Goal: Information Seeking & Learning: Learn about a topic

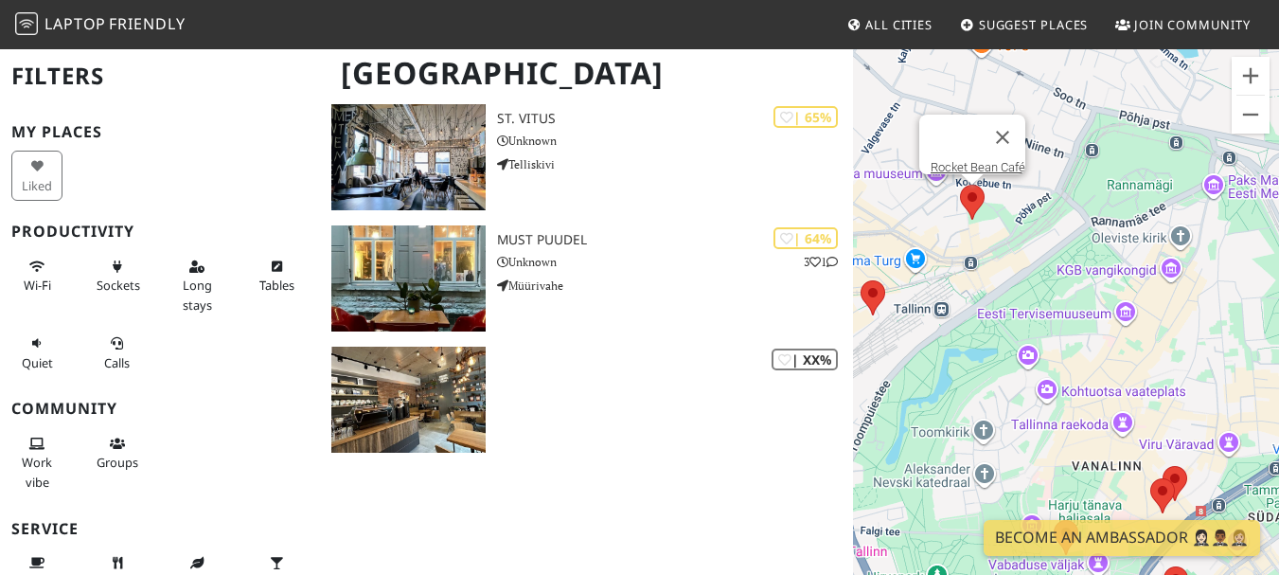
scroll to position [3165, 0]
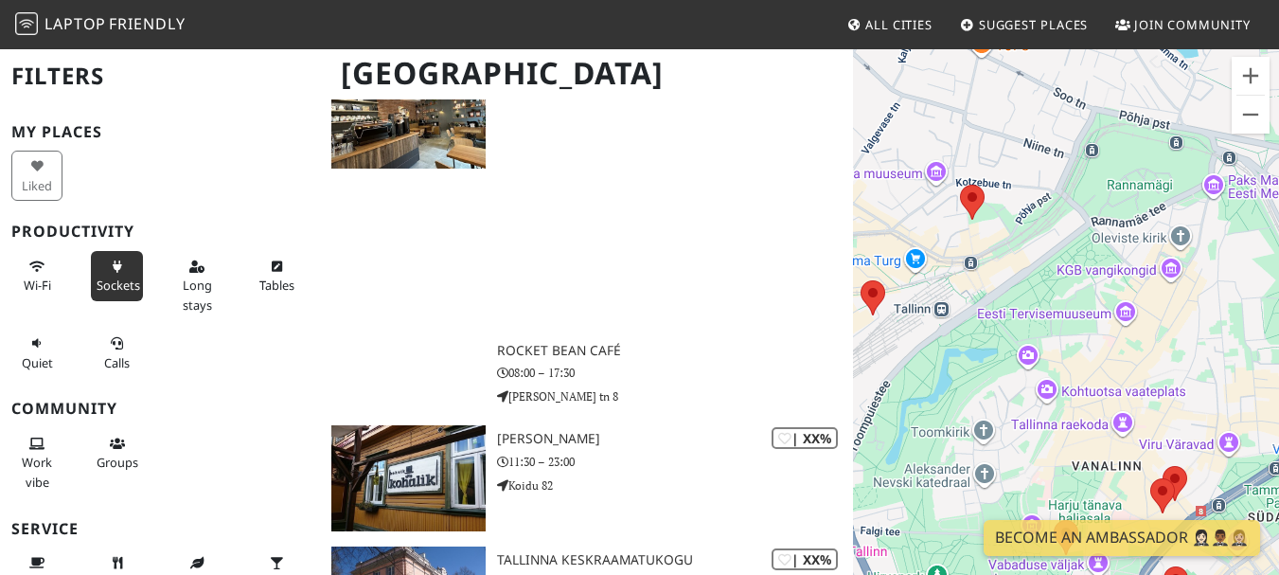
click at [110, 269] on icon at bounding box center [117, 267] width 15 height 12
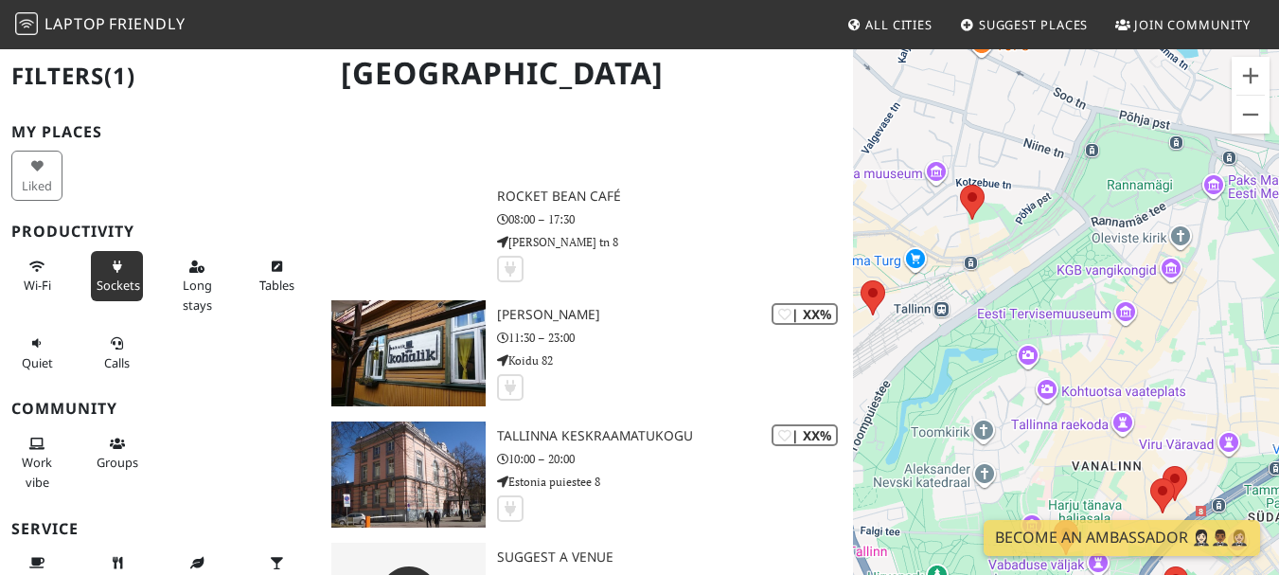
scroll to position [3012, 0]
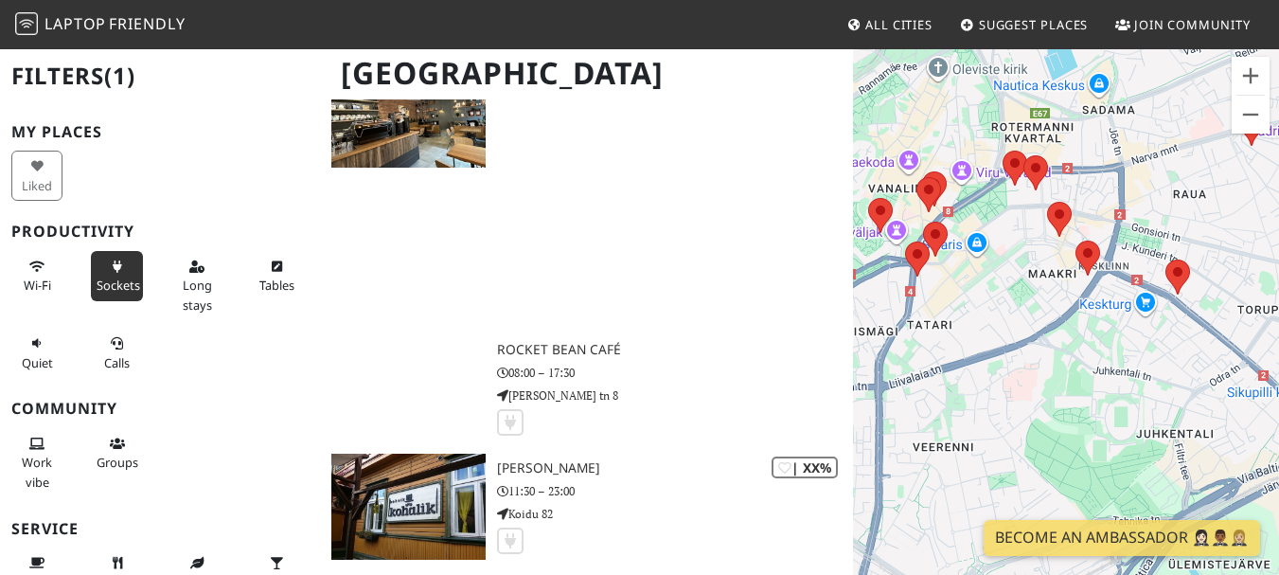
drag, startPoint x: 994, startPoint y: 197, endPoint x: 915, endPoint y: 107, distance: 119.4
click at [915, 107] on div "To navigate, press the arrow keys." at bounding box center [1066, 334] width 426 height 575
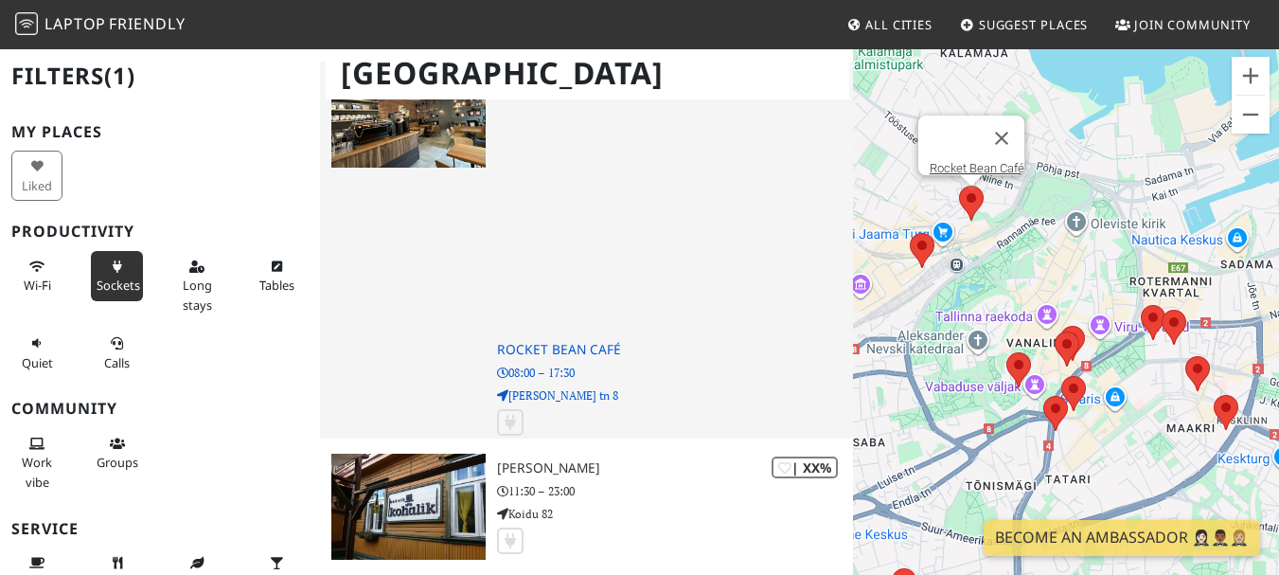
scroll to position [3201, 0]
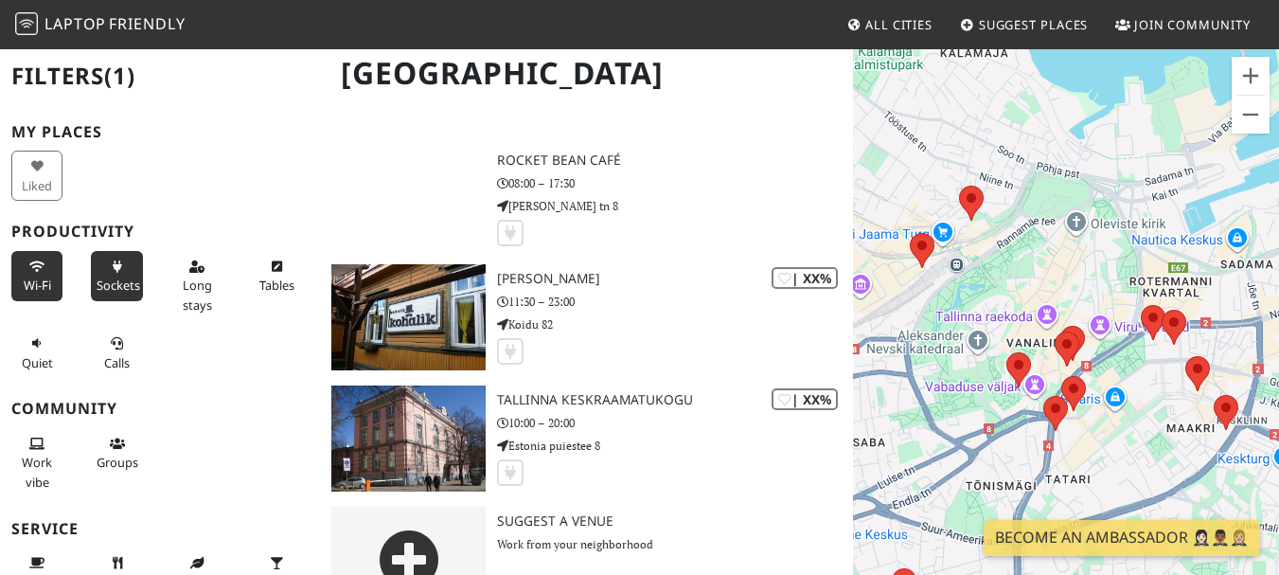
click at [27, 275] on button "Wi-Fi" at bounding box center [36, 276] width 51 height 50
click at [192, 306] on span "Long stays" at bounding box center [197, 294] width 29 height 36
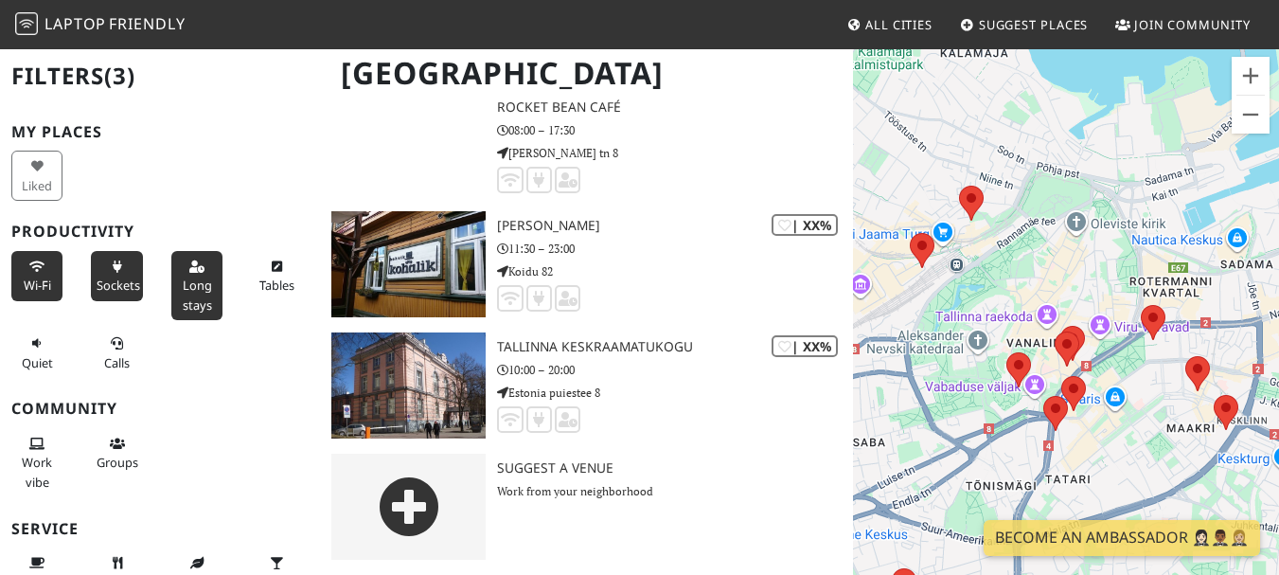
scroll to position [3080, 0]
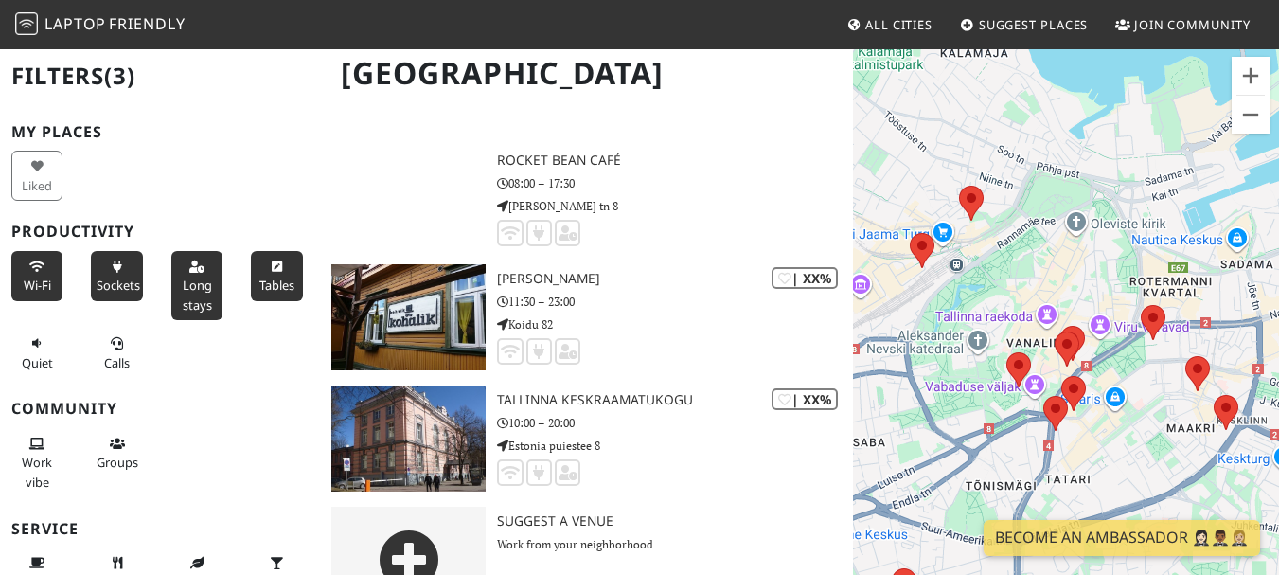
click at [259, 285] on span "Tables" at bounding box center [276, 284] width 35 height 17
click at [115, 348] on icon at bounding box center [117, 344] width 15 height 12
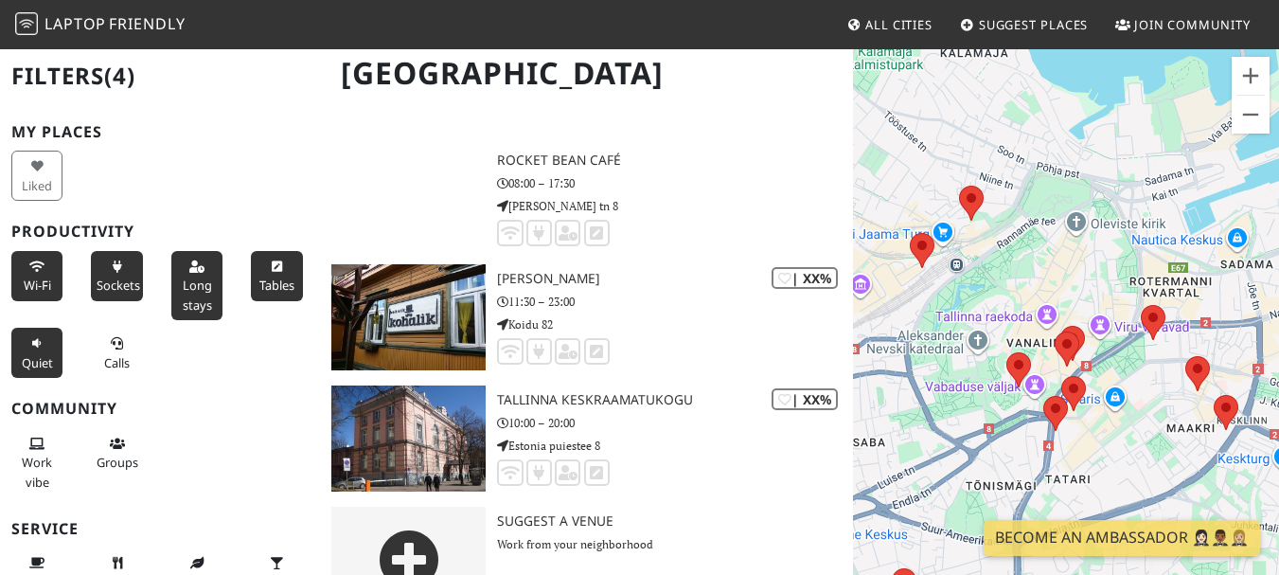
click at [44, 350] on button "Quiet" at bounding box center [36, 353] width 51 height 50
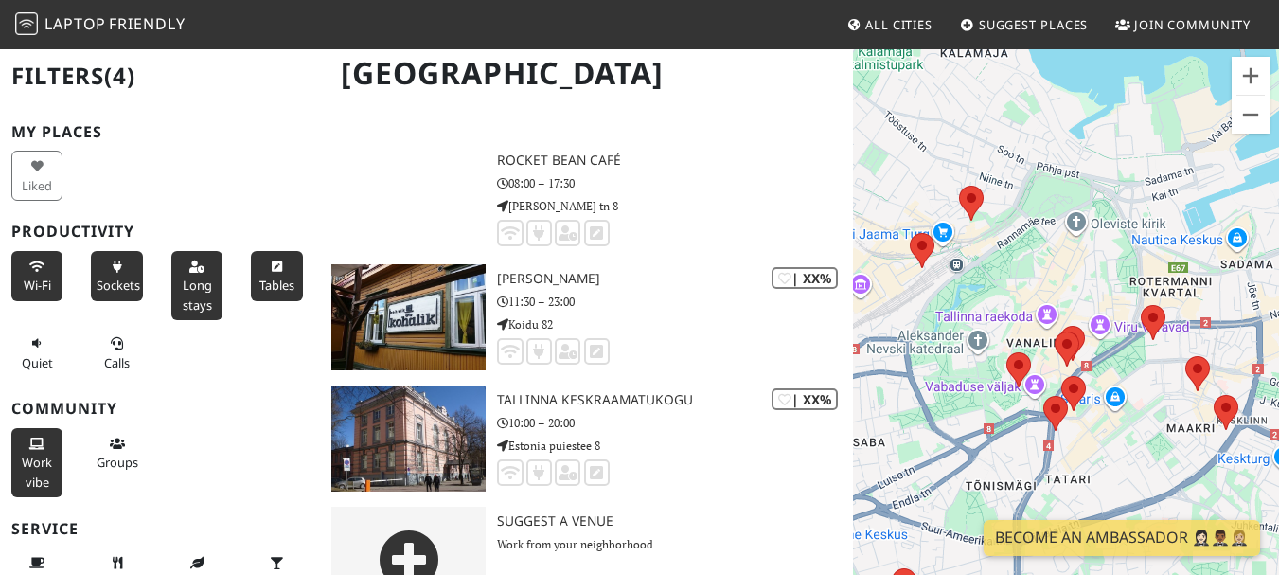
click at [52, 434] on button "Work vibe" at bounding box center [36, 462] width 51 height 69
click at [53, 435] on button "Work vibe" at bounding box center [36, 462] width 51 height 69
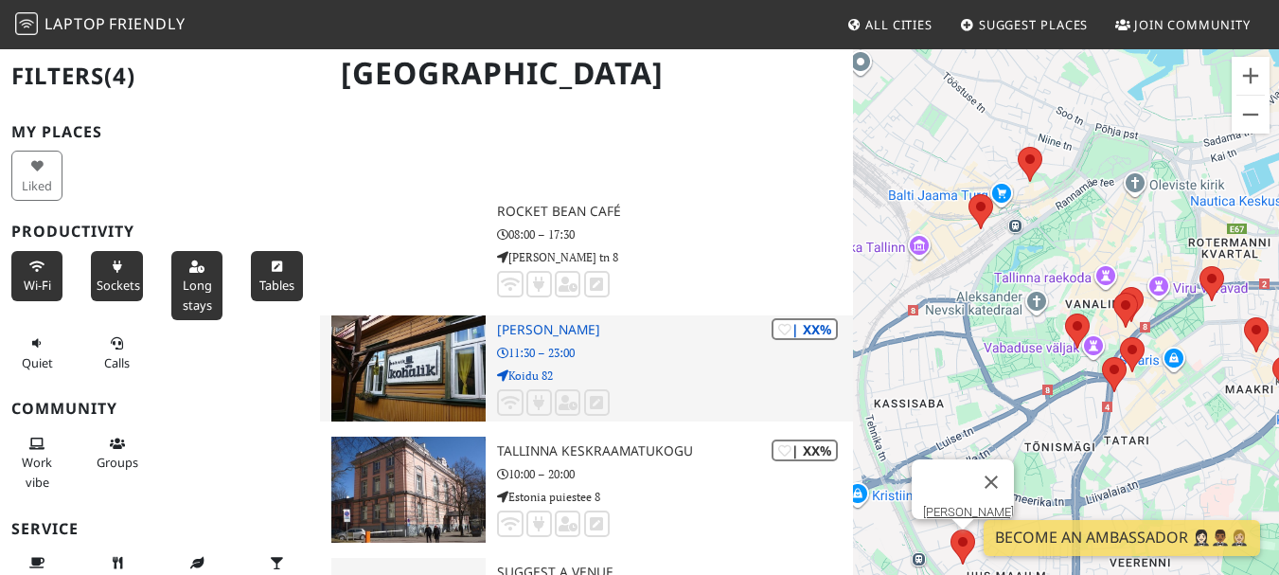
scroll to position [3110, 0]
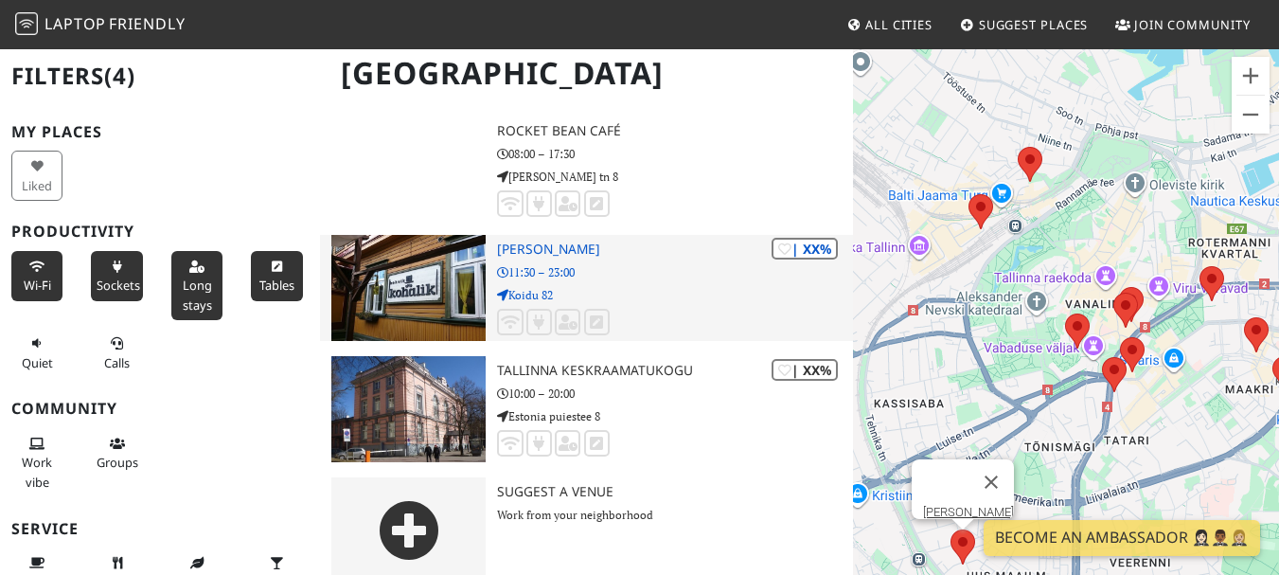
click at [674, 263] on p "11:30 – 23:00" at bounding box center [674, 272] width 355 height 18
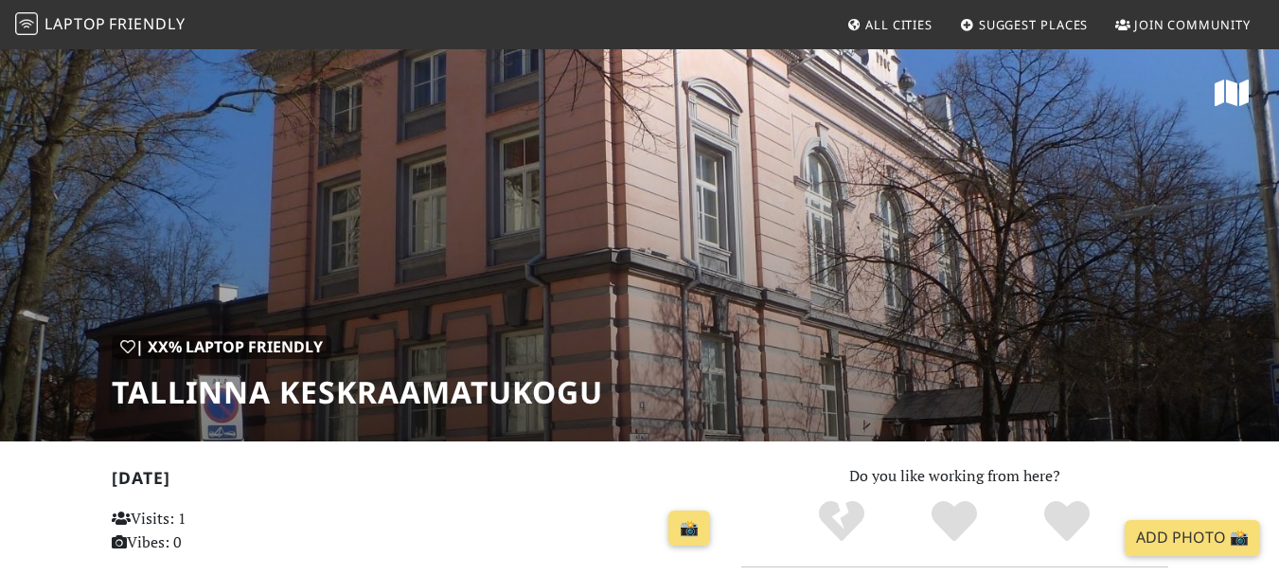
click at [433, 395] on h1 "Tallinna Keskraamatukogu" at bounding box center [357, 392] width 491 height 36
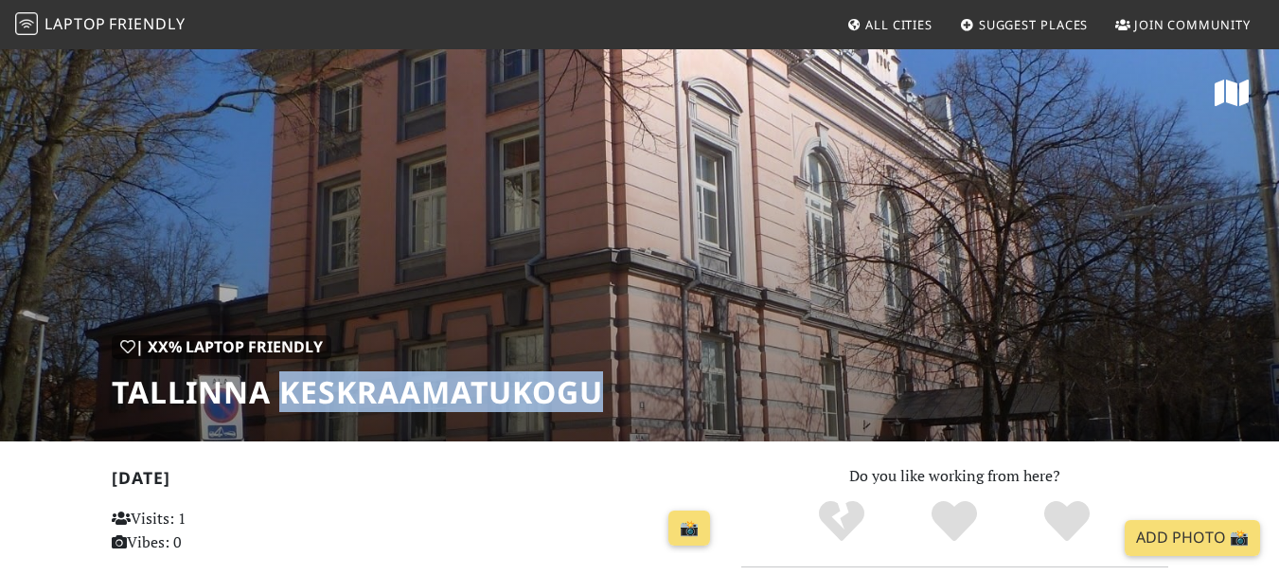
click at [433, 395] on h1 "Tallinna Keskraamatukogu" at bounding box center [357, 392] width 491 height 36
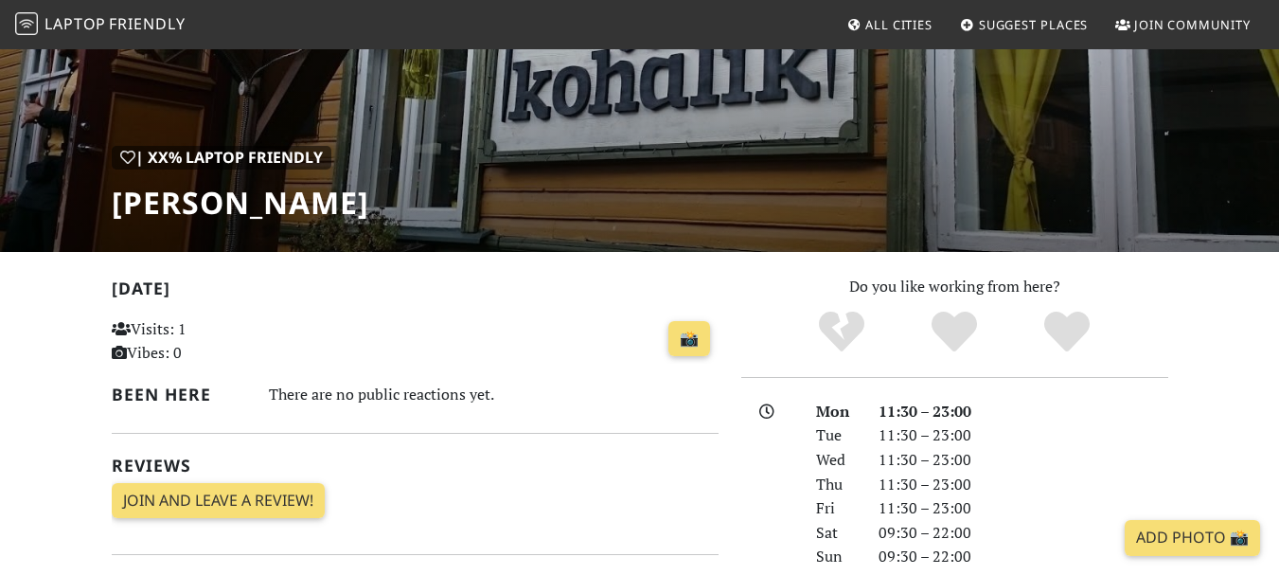
scroll to position [284, 0]
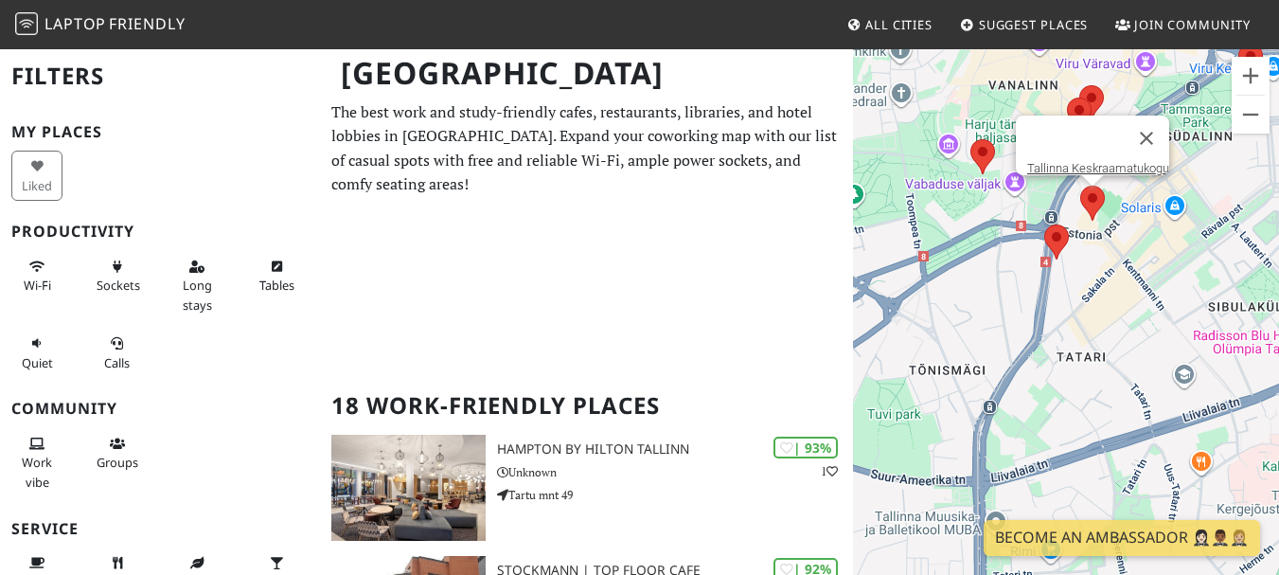
click at [1080, 186] on area at bounding box center [1080, 186] width 0 height 0
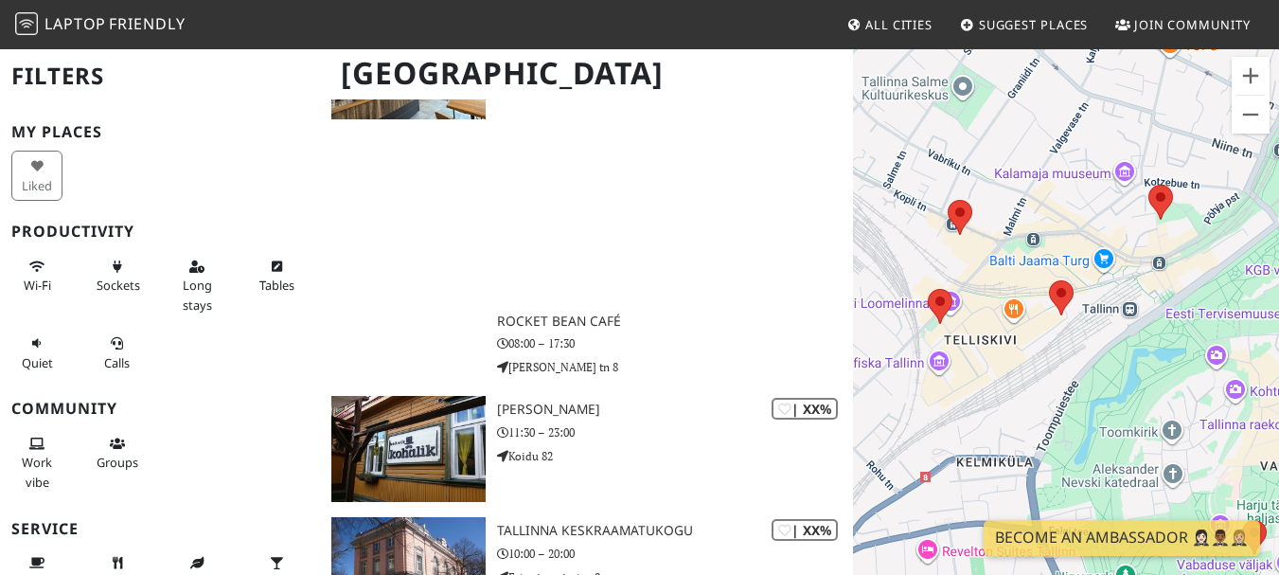
scroll to position [3378, 0]
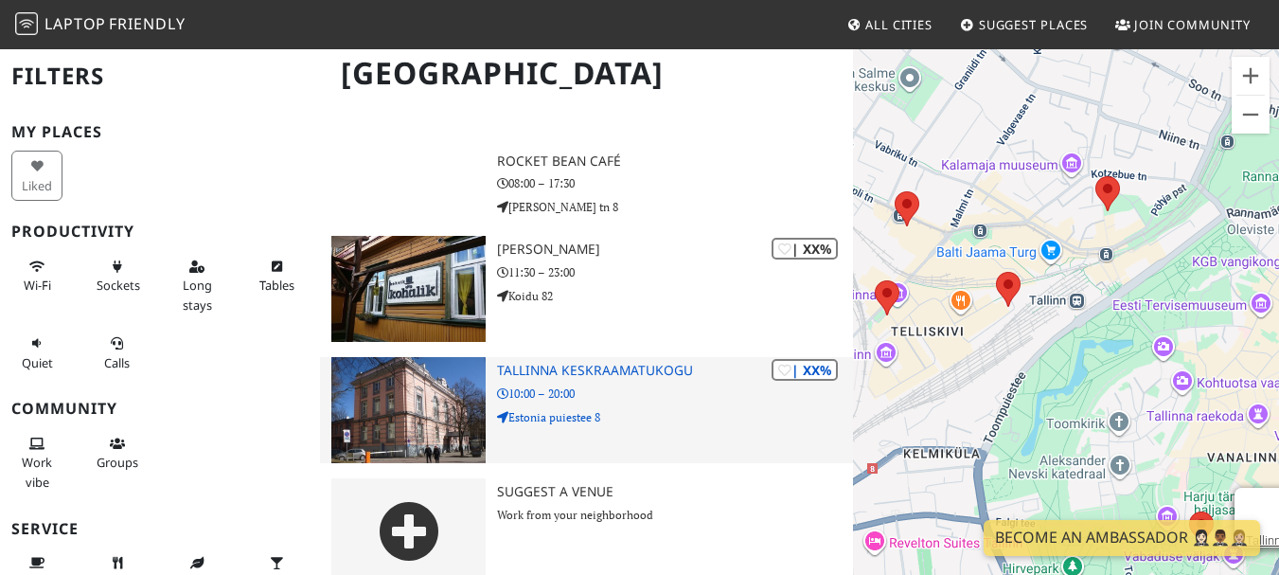
click at [658, 408] on p "Estonia puiestee 8" at bounding box center [674, 417] width 355 height 18
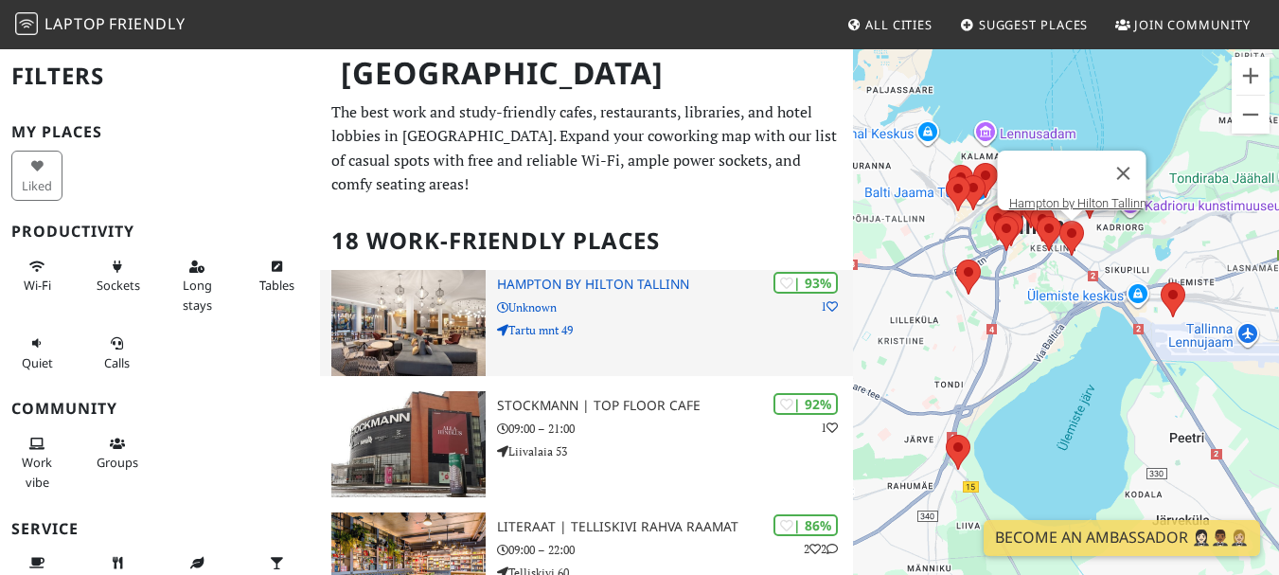
click at [660, 303] on div "| 93% 1 Hampton by Hilton [GEOGRAPHIC_DATA] Unknown [STREET_ADDRESS]" at bounding box center [674, 323] width 355 height 106
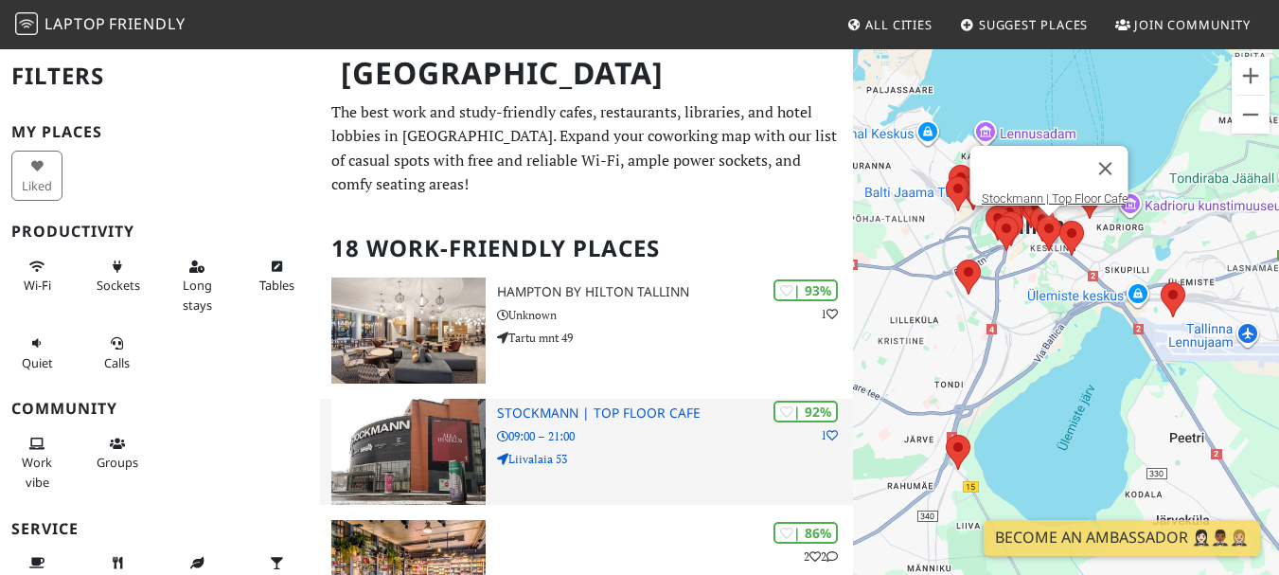
click at [597, 421] on div "| 92% 1 Stockmann | Top Floor Cafe 09:00 – 21:00 Liivalaia 53" at bounding box center [674, 452] width 355 height 106
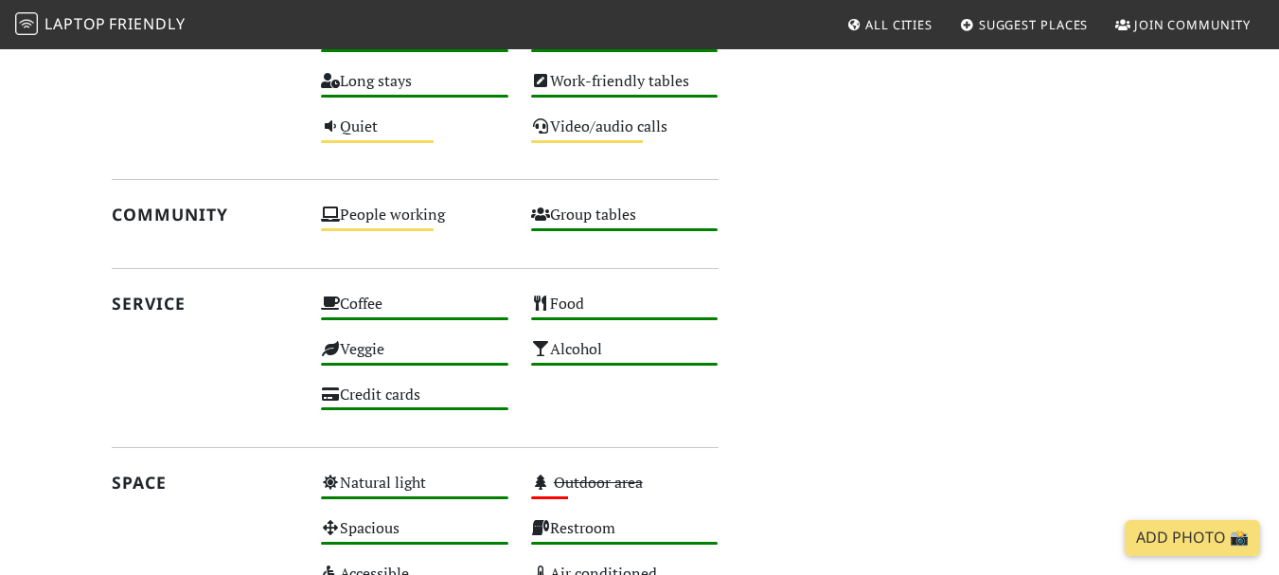
scroll to position [379, 0]
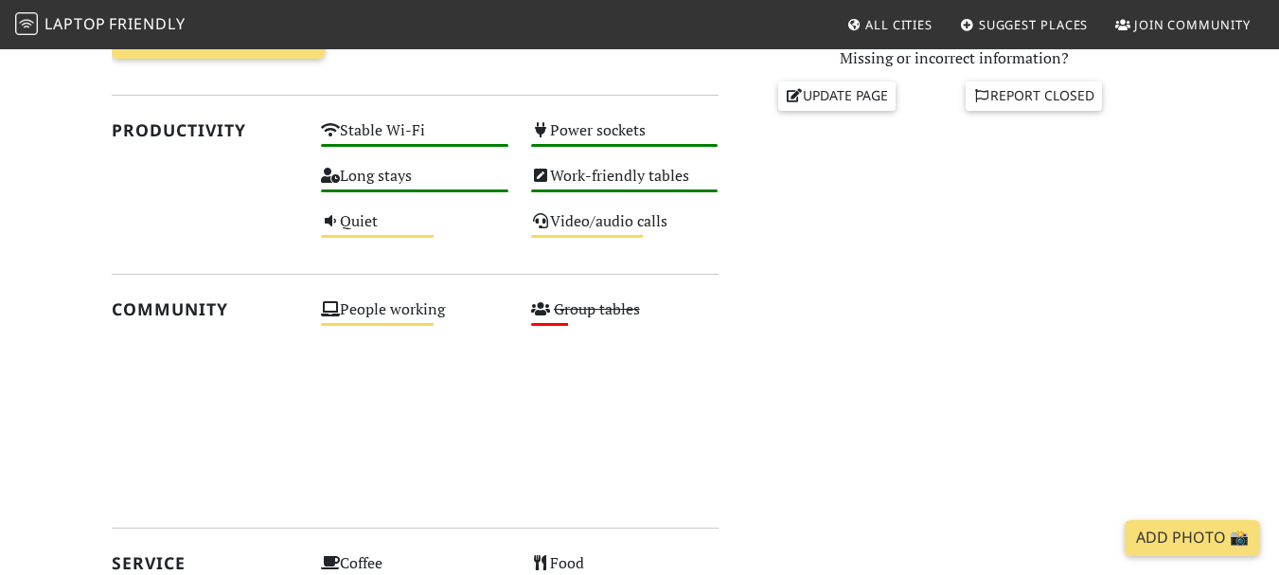
scroll to position [678, 0]
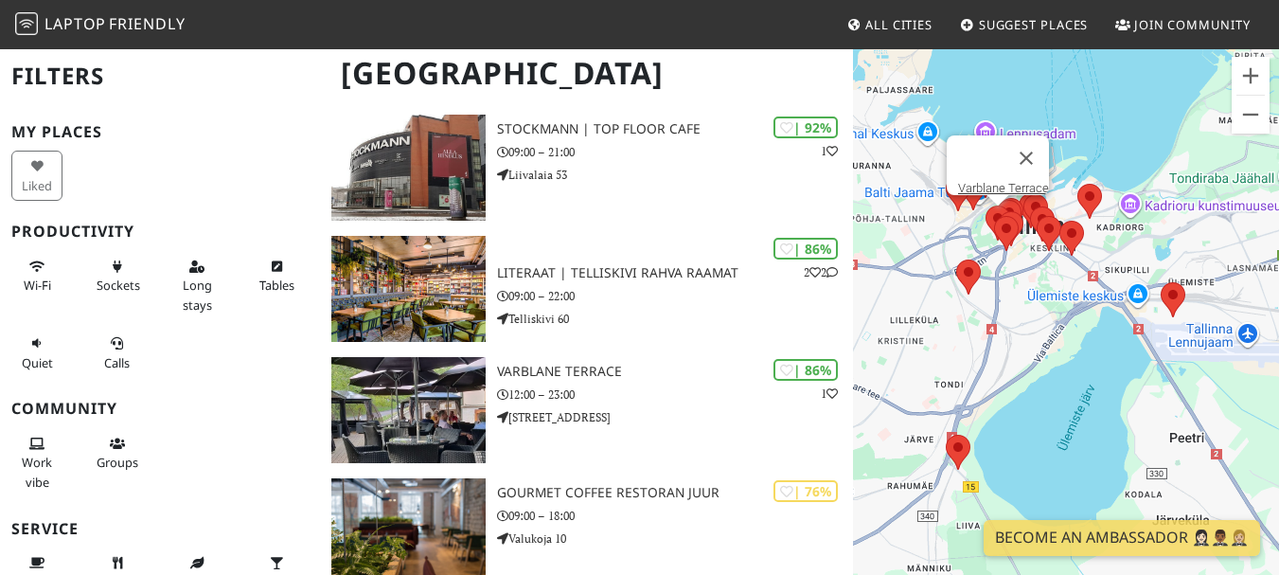
scroll to position [292, 0]
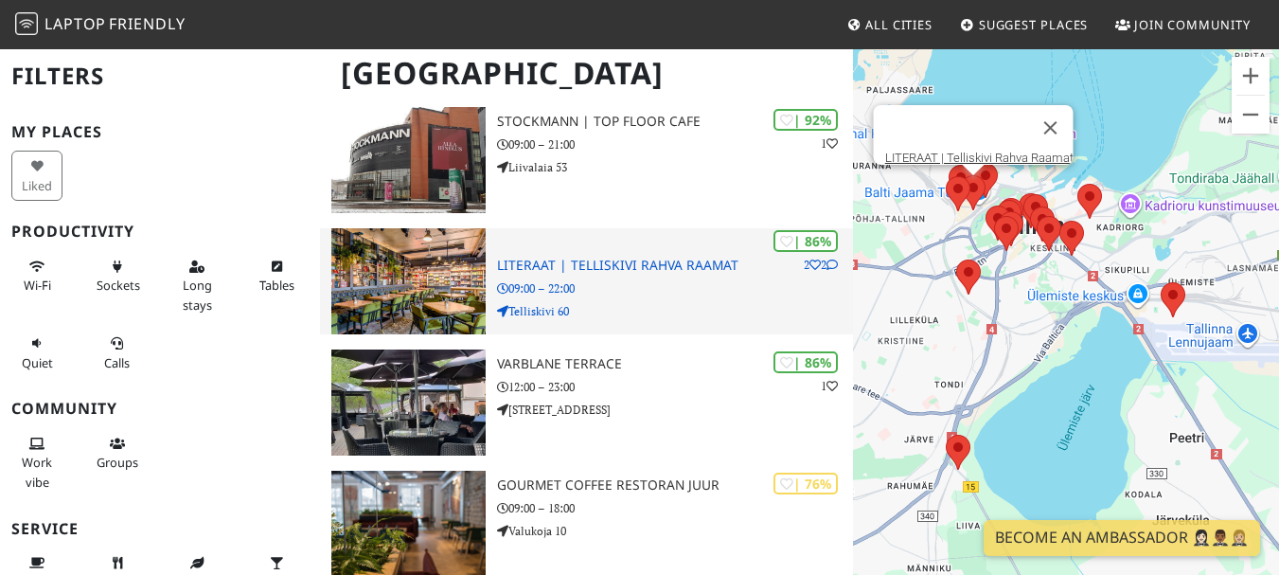
click at [698, 279] on p "09:00 – 22:00" at bounding box center [674, 288] width 355 height 18
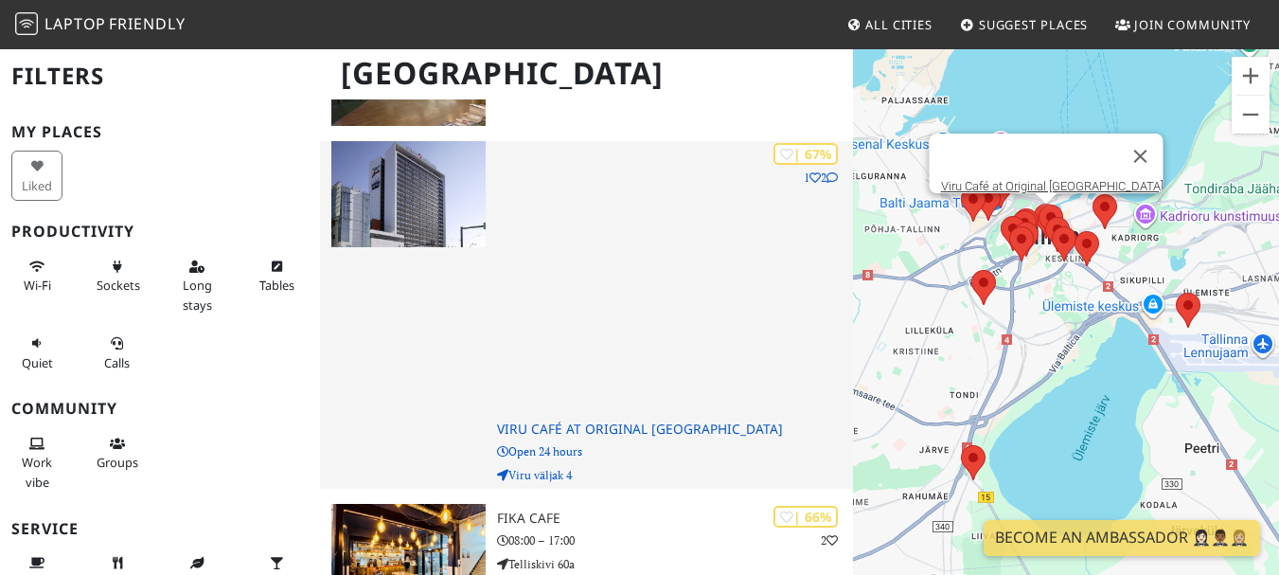
scroll to position [2017, 0]
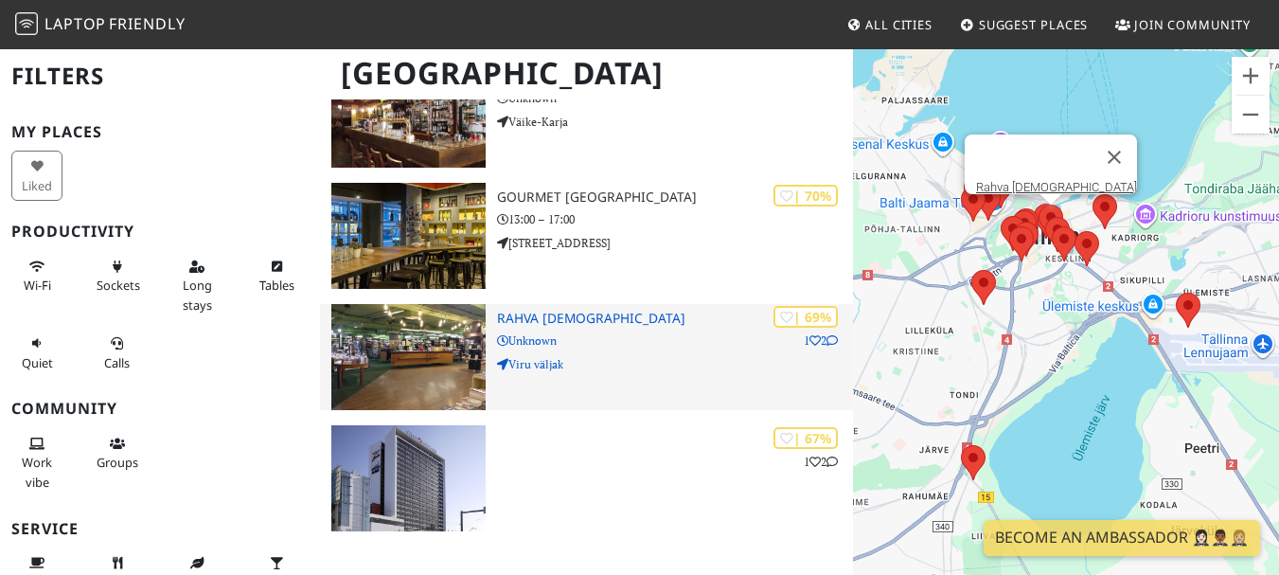
click at [640, 355] on p "Viru väljak" at bounding box center [674, 364] width 355 height 18
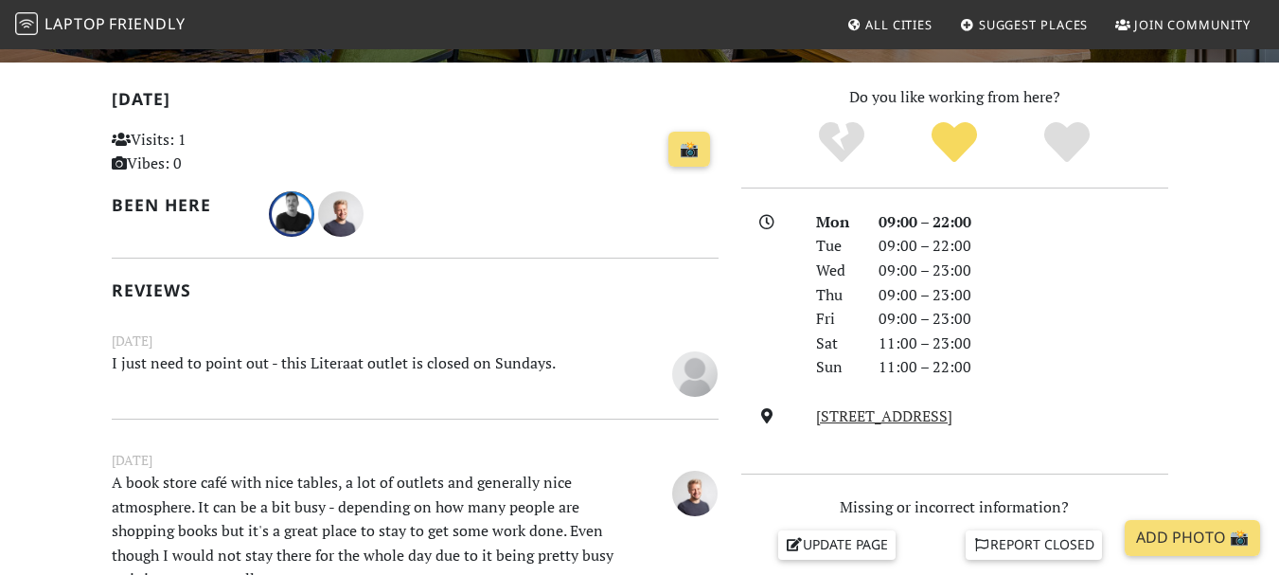
scroll to position [568, 0]
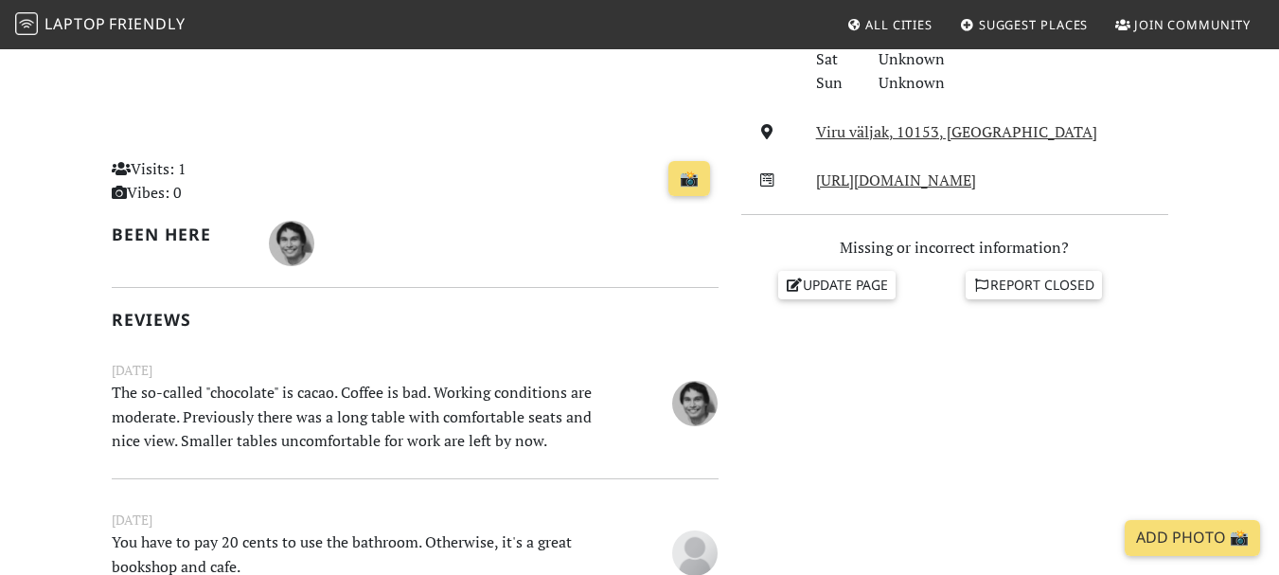
scroll to position [852, 0]
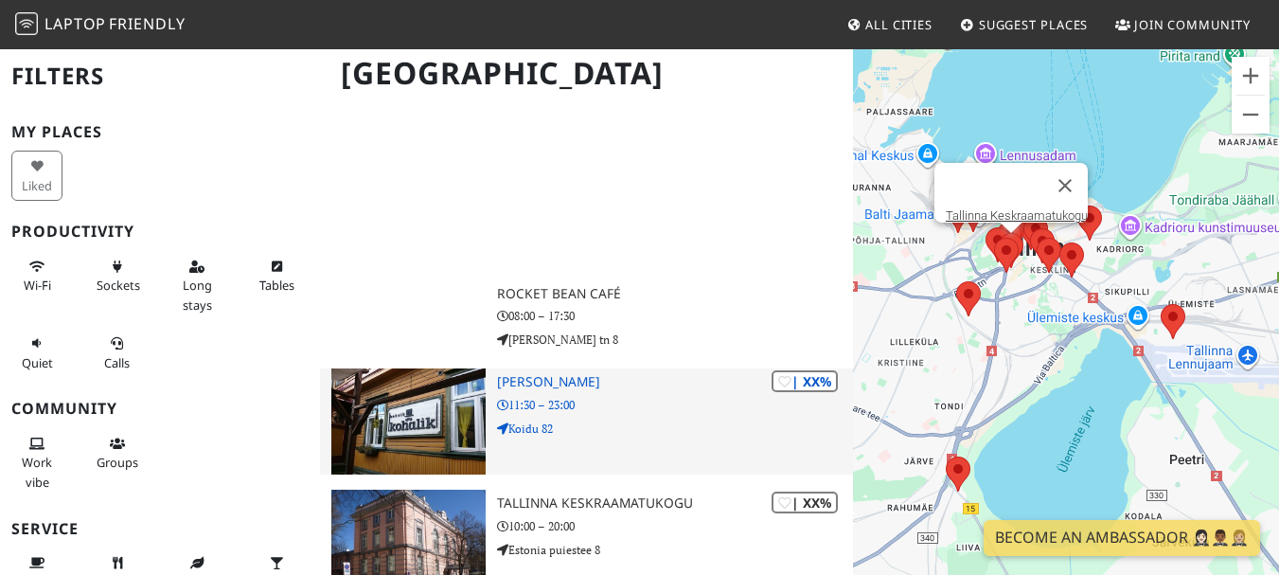
scroll to position [2944, 0]
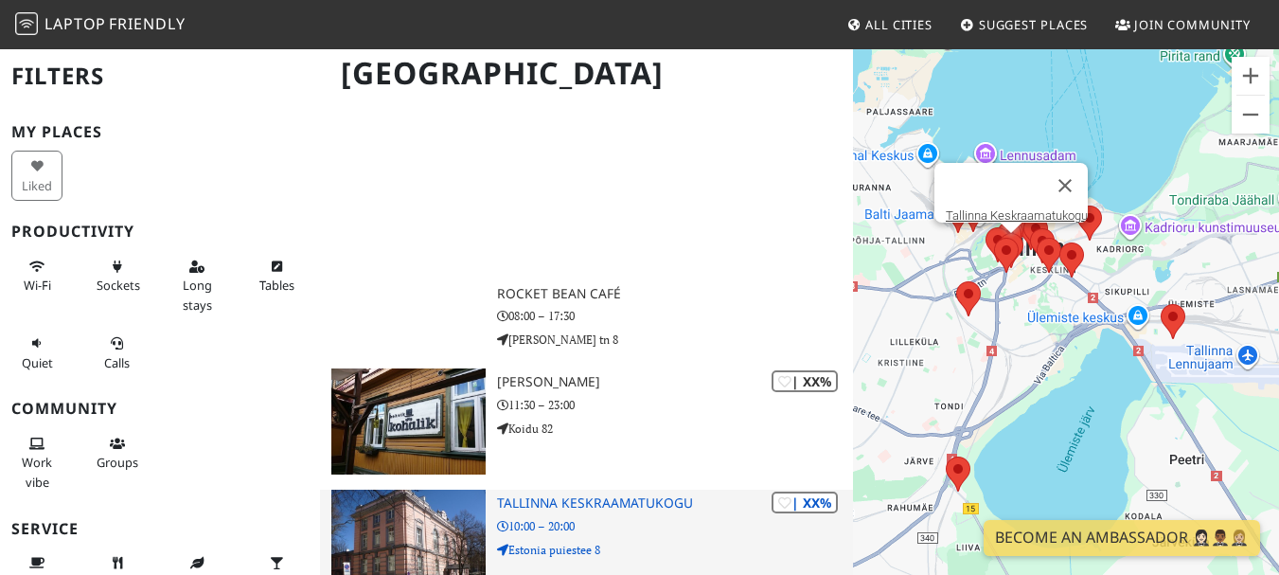
click at [669, 495] on h3 "Tallinna Keskraamatukogu" at bounding box center [674, 503] width 355 height 16
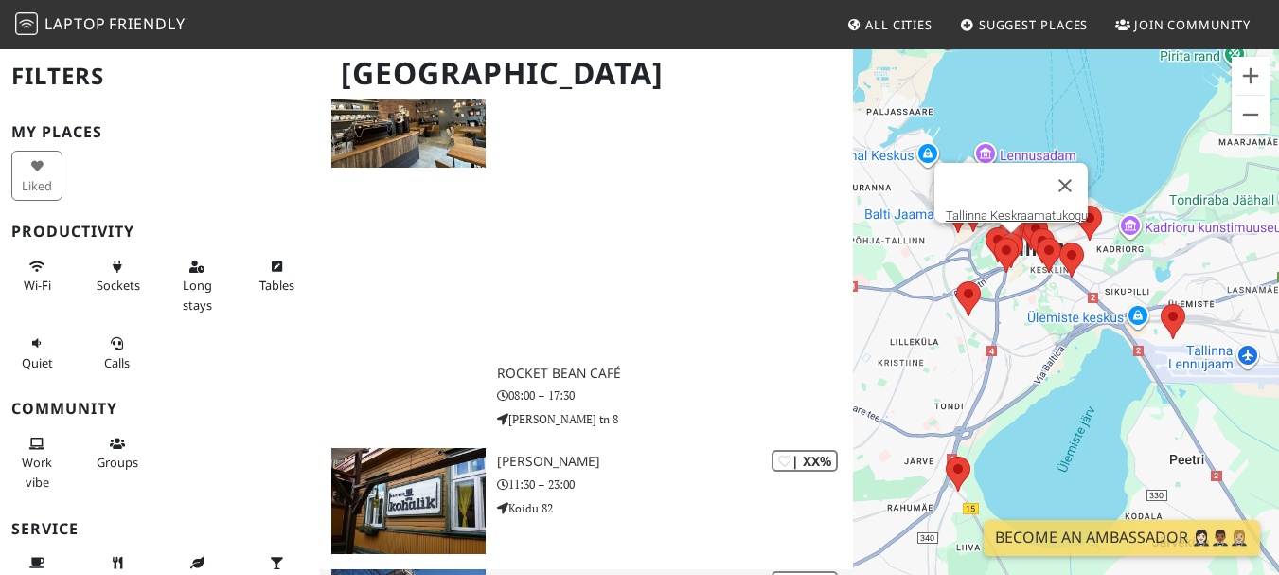
scroll to position [3250, 0]
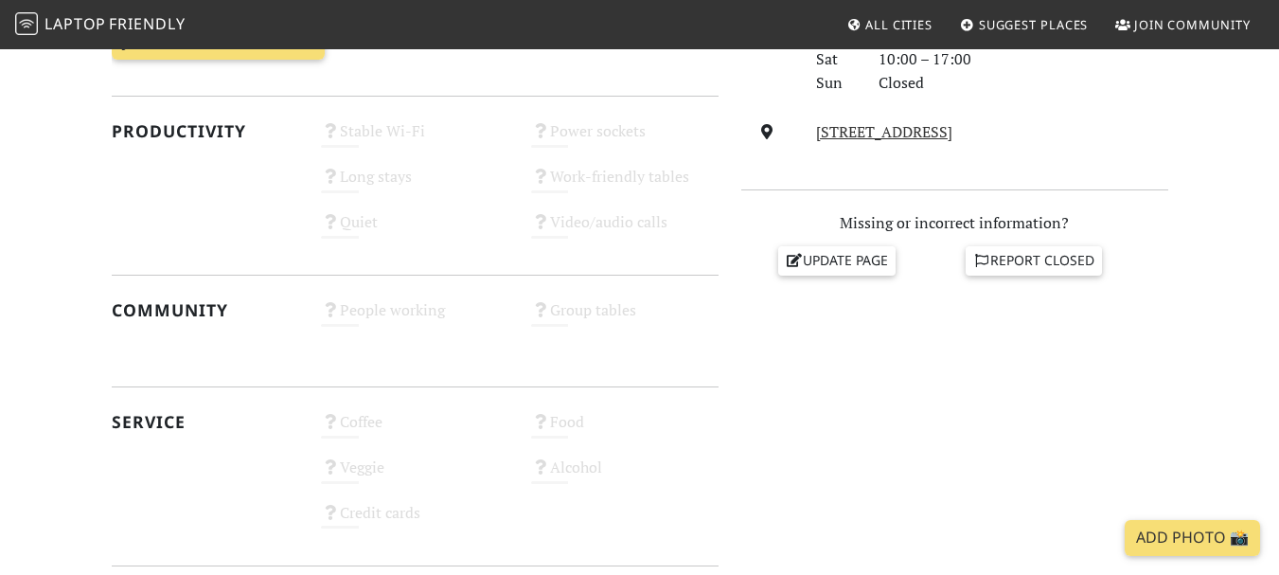
scroll to position [189, 0]
